Goal: Check status: Check status

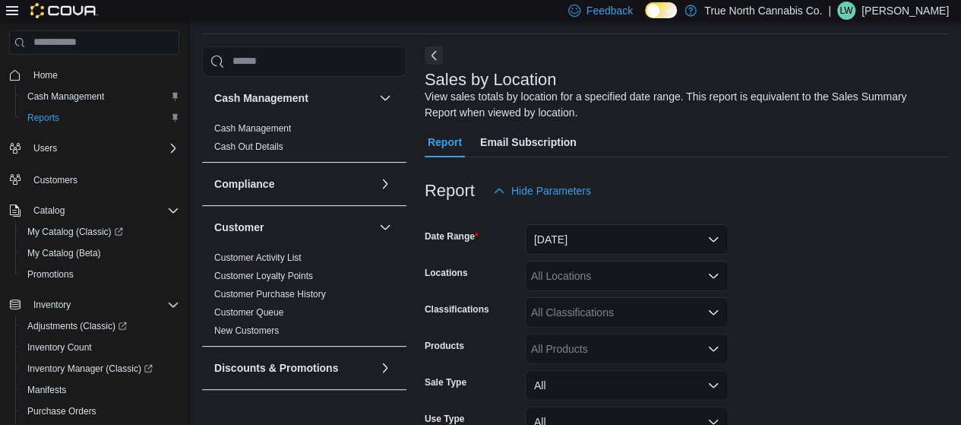
scroll to position [51, 0]
